Goal: Check status

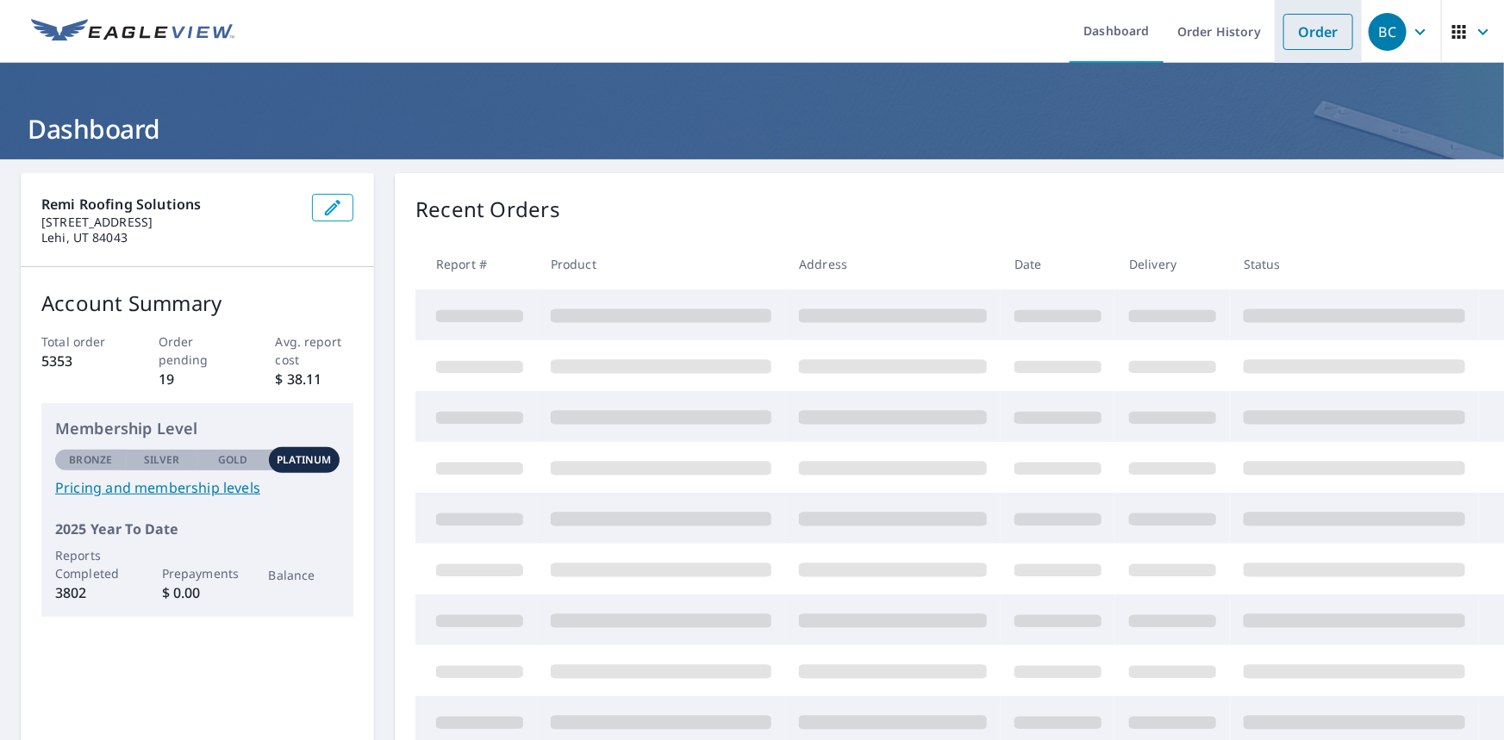
click at [1287, 33] on link "Order" at bounding box center [1318, 32] width 70 height 36
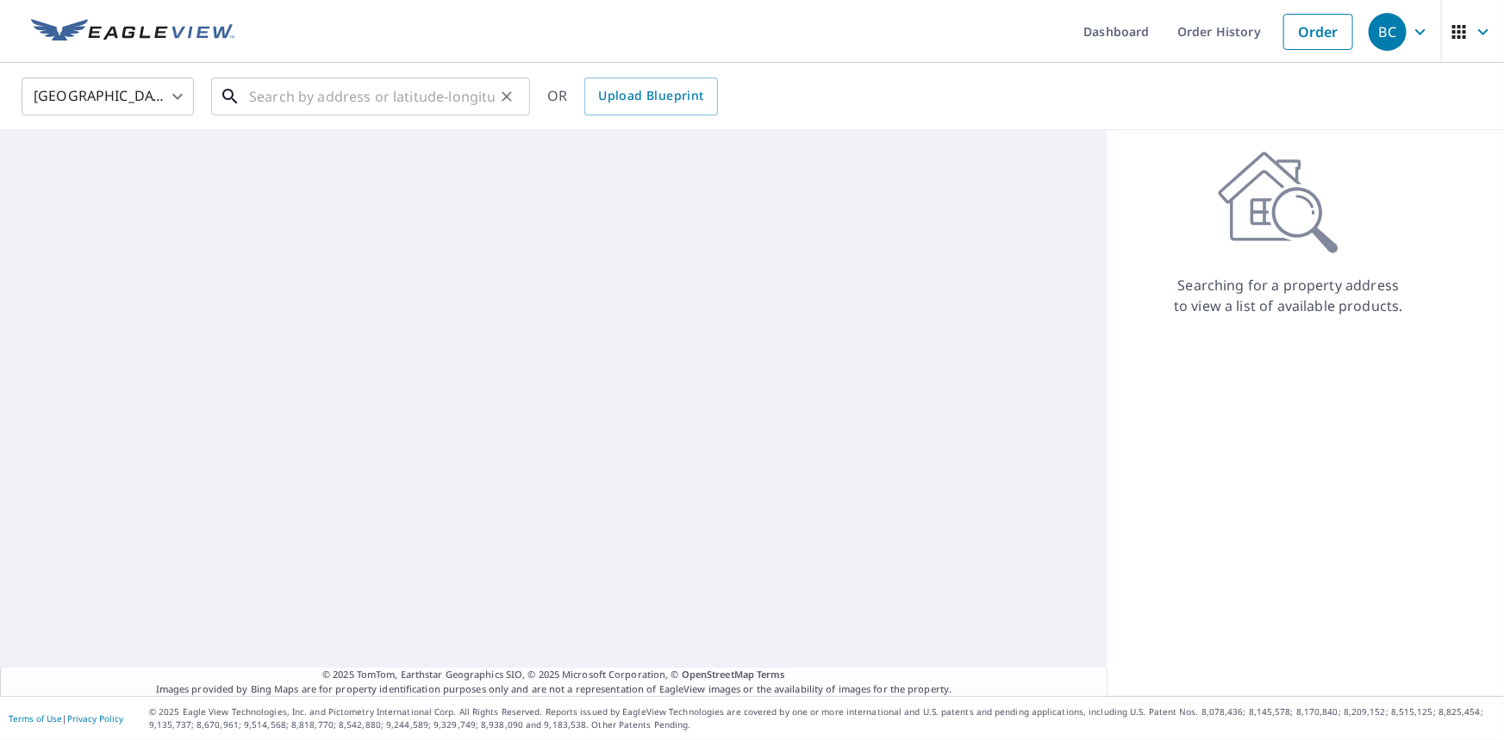
click at [433, 95] on input "text" at bounding box center [372, 96] width 246 height 48
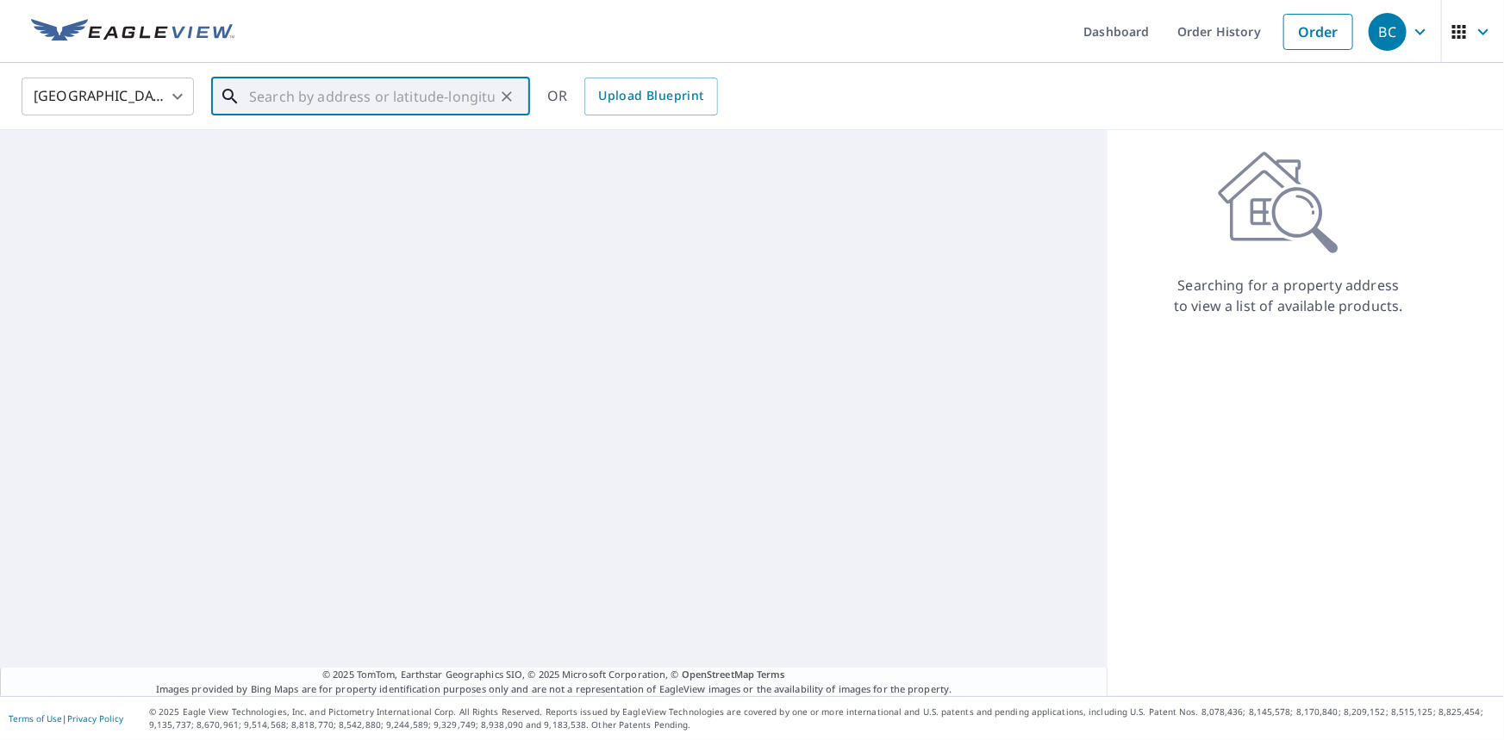
paste input "[STREET_ADDRESS]"
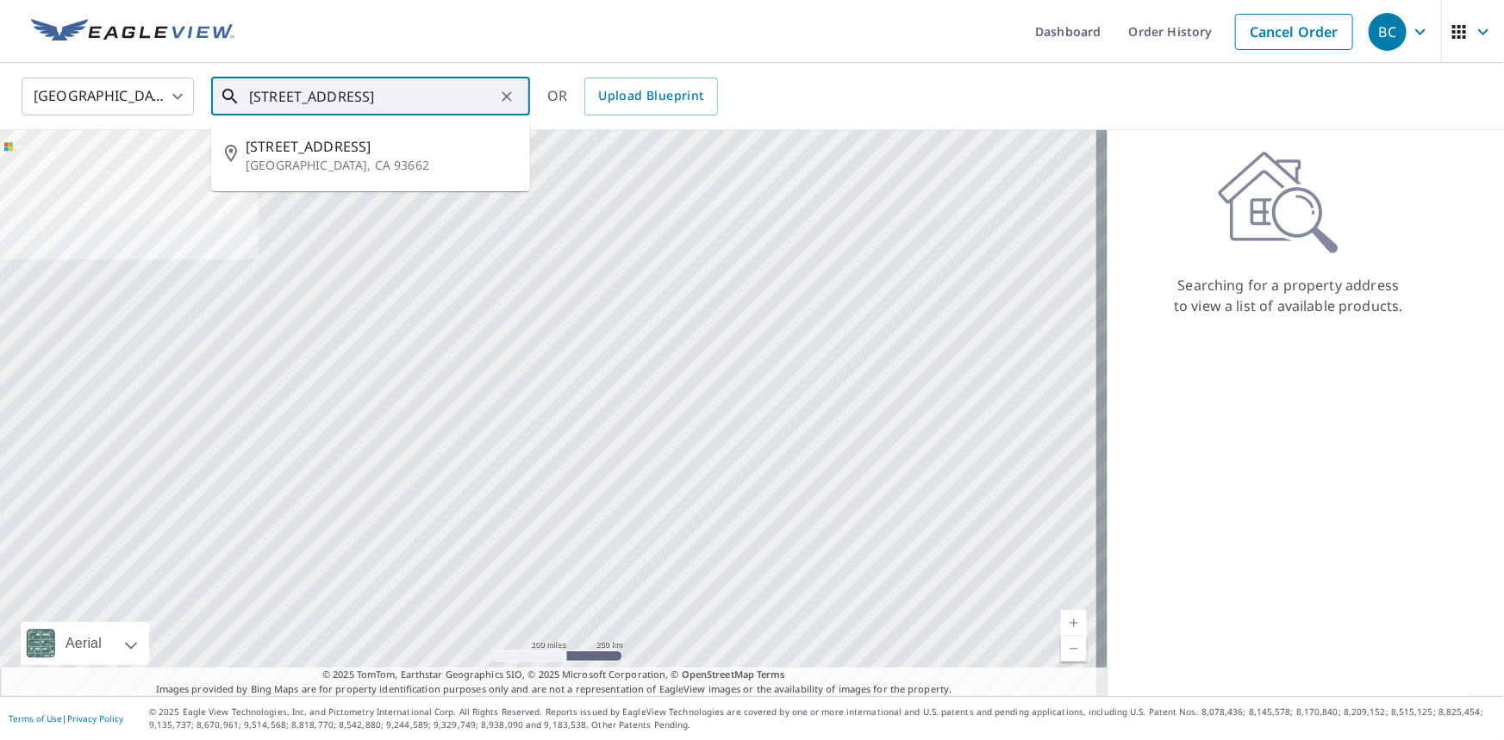
paste input "93662-"
click at [310, 159] on p "[GEOGRAPHIC_DATA], CA 93662" at bounding box center [381, 165] width 271 height 17
type input "[STREET_ADDRESS]"
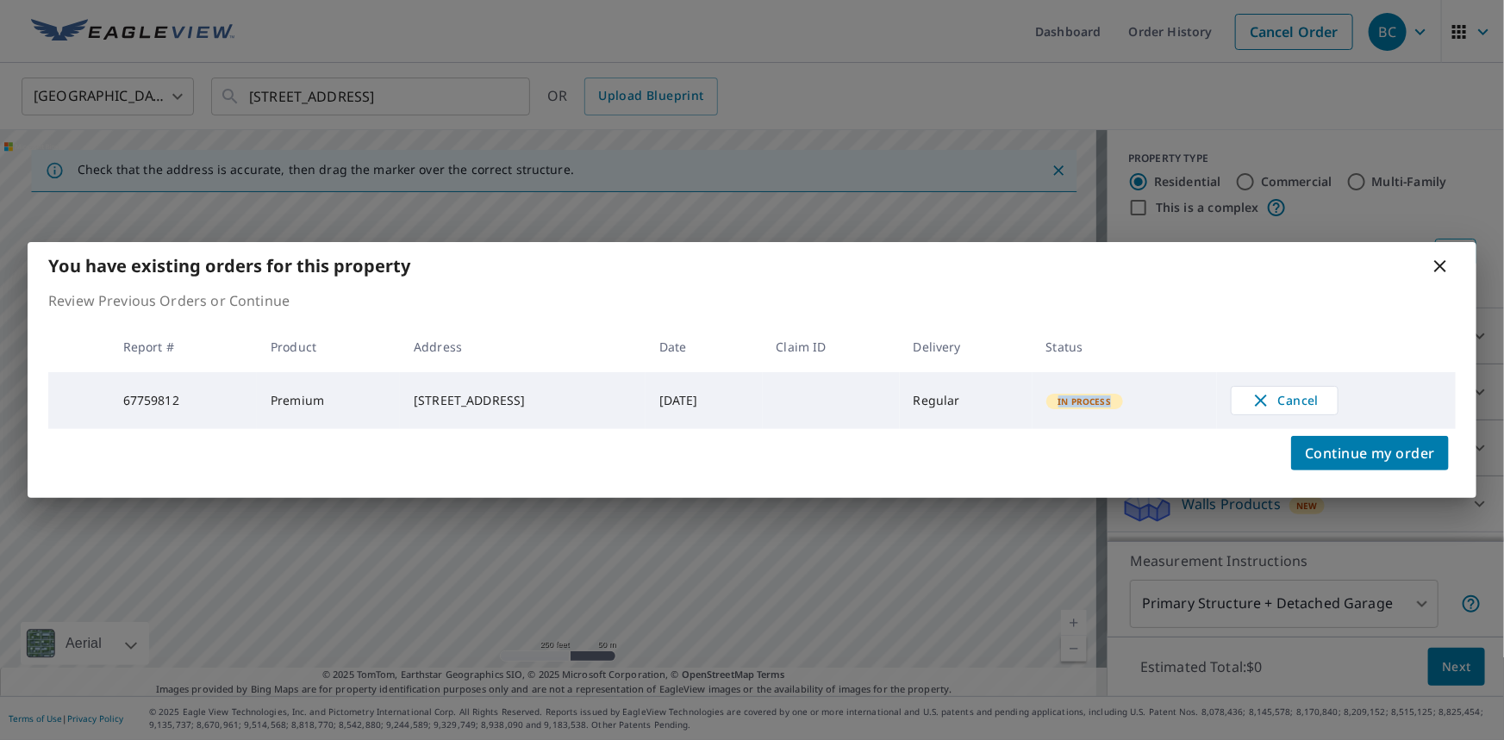
drag, startPoint x: 1138, startPoint y: 400, endPoint x: 1083, endPoint y: 396, distance: 54.5
click at [1083, 396] on span "In Process" at bounding box center [1085, 402] width 74 height 12
copy span "In Process"
